Goal: Task Accomplishment & Management: Manage account settings

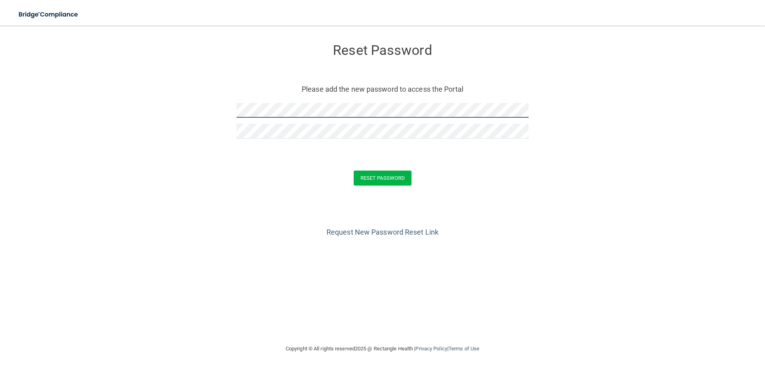
click at [230, 109] on form "Reset Password Please add the new password to access the Portal Reset Password …" at bounding box center [382, 116] width 733 height 165
click at [246, 260] on div "Reset Password Please add the new password to access the Portal Reset Password …" at bounding box center [382, 185] width 733 height 302
click at [379, 177] on button "Reset Password" at bounding box center [383, 177] width 58 height 15
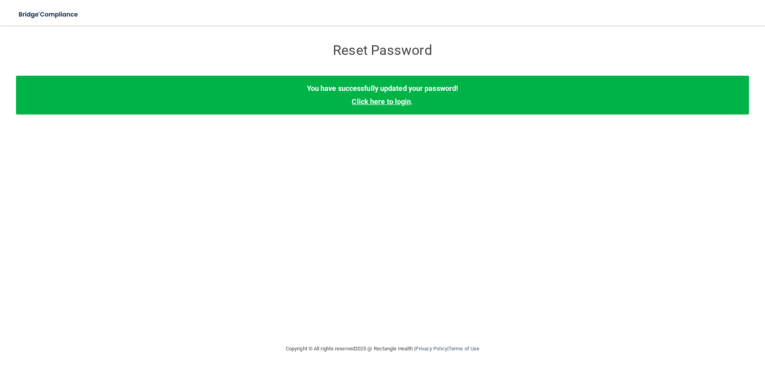
click at [389, 104] on link "Click here to login" at bounding box center [381, 101] width 59 height 8
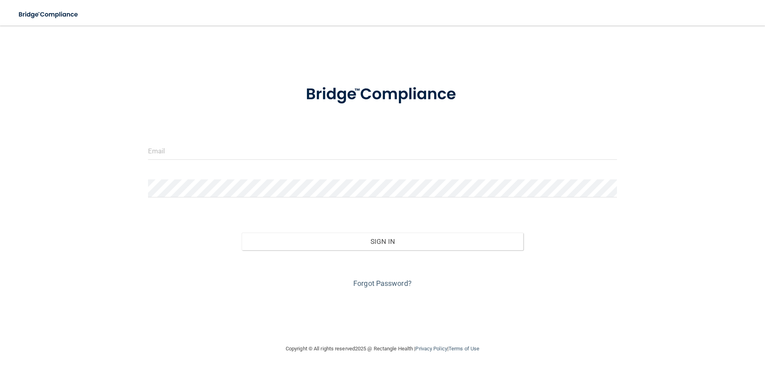
click at [294, 164] on div at bounding box center [382, 154] width 481 height 24
click at [284, 153] on input "email" at bounding box center [382, 151] width 469 height 18
